Goal: Information Seeking & Learning: Learn about a topic

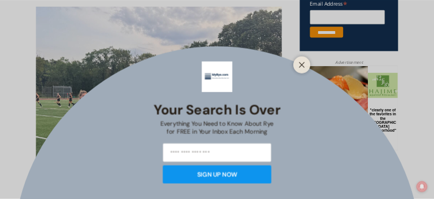
scroll to position [476, 0]
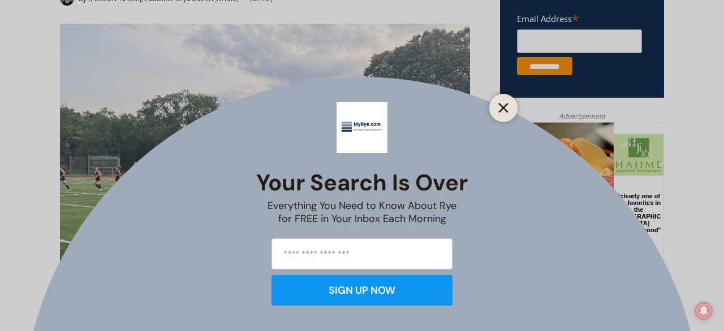
click at [505, 110] on line "Close" at bounding box center [503, 108] width 8 height 8
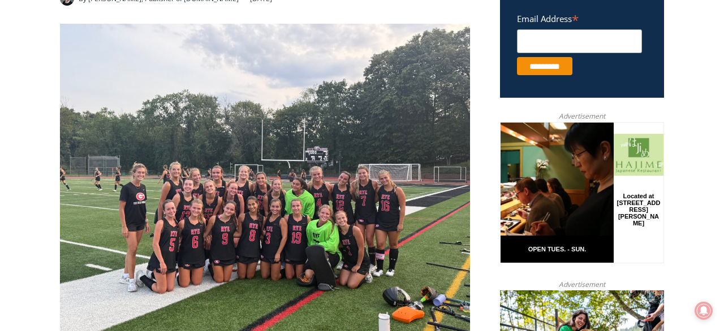
click at [304, 200] on img at bounding box center [265, 178] width 410 height 308
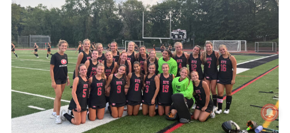
scroll to position [0, 0]
click at [152, 64] on img at bounding box center [144, 49] width 267 height 200
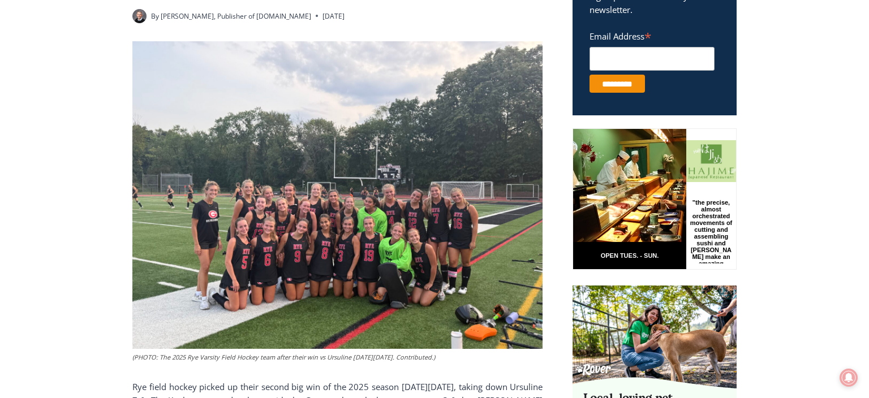
click at [377, 237] on img at bounding box center [337, 195] width 410 height 308
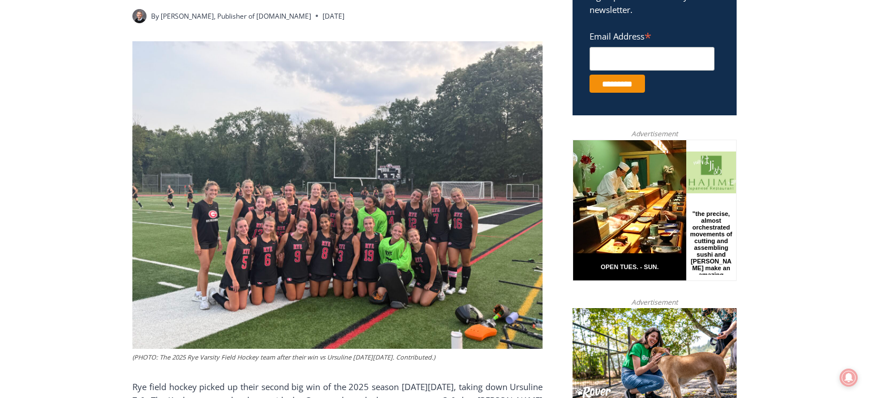
scroll to position [658, 0]
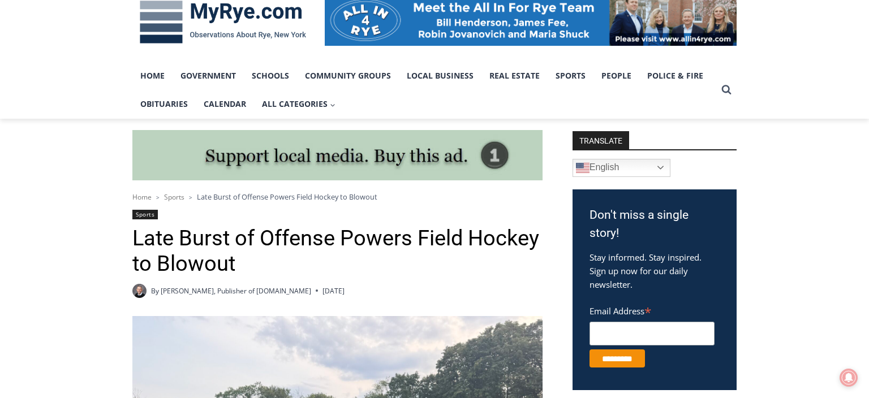
scroll to position [0, 0]
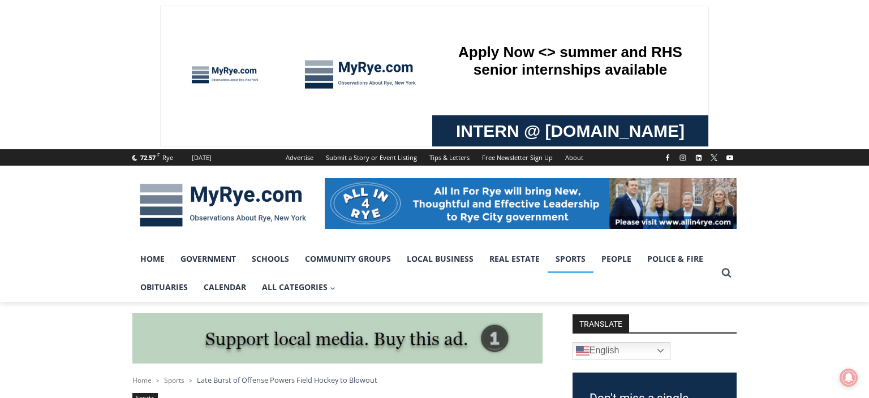
click at [566, 256] on link "Sports" at bounding box center [570, 259] width 46 height 28
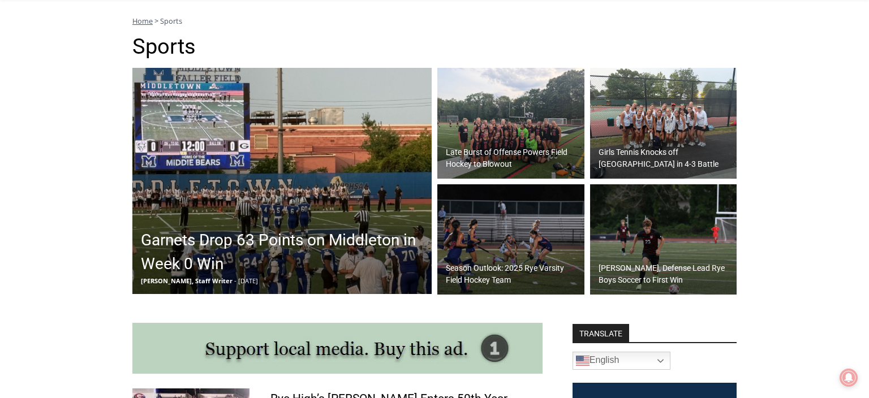
click at [287, 235] on h2 "Garnets Drop 63 Points on Middleton in Week 0 Win" at bounding box center [285, 252] width 288 height 48
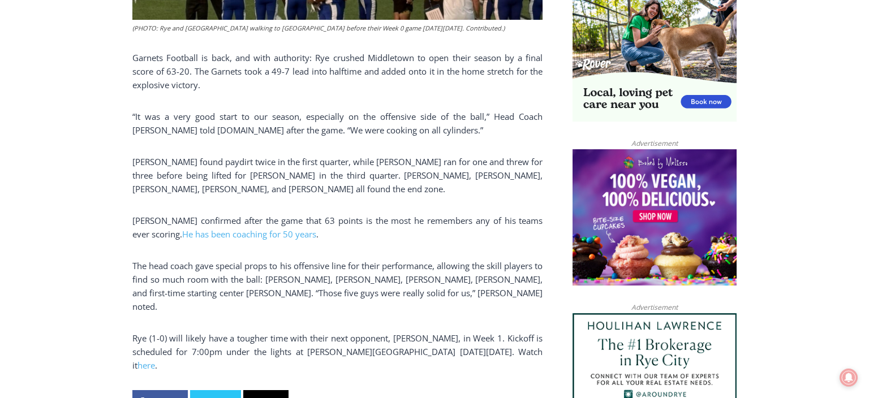
scroll to position [794, 0]
